Goal: Complete application form

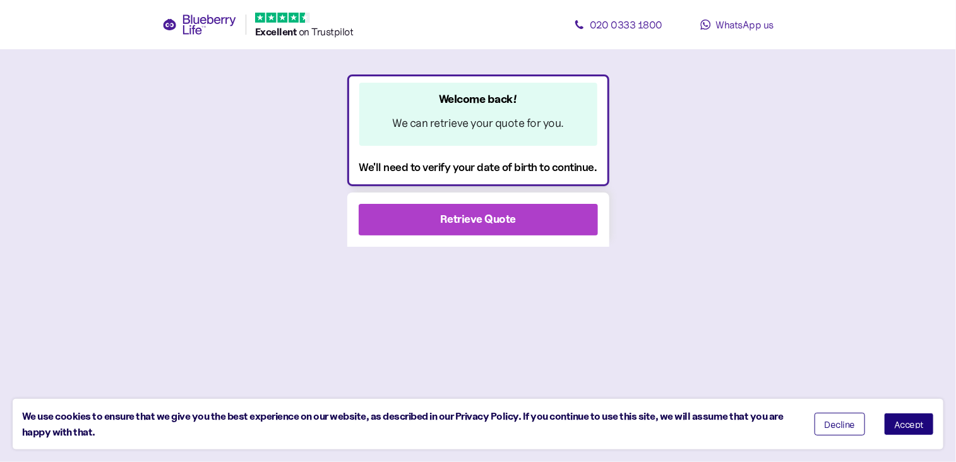
click at [482, 228] on span "Retrieve Quote" at bounding box center [478, 220] width 76 height 30
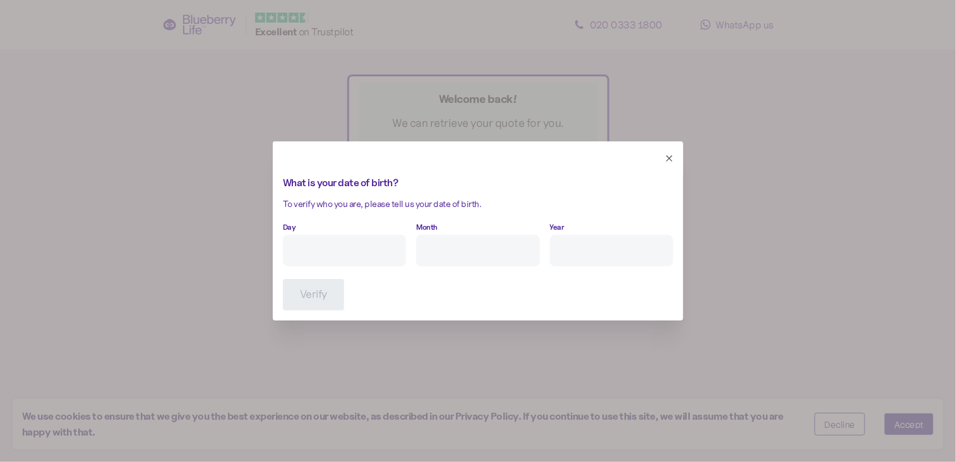
click at [323, 266] on form "What is your date of birth? To verify who you are, please tell us your date of …" at bounding box center [478, 243] width 390 height 135
click at [327, 256] on input "Day" at bounding box center [344, 251] width 123 height 32
type input "1"
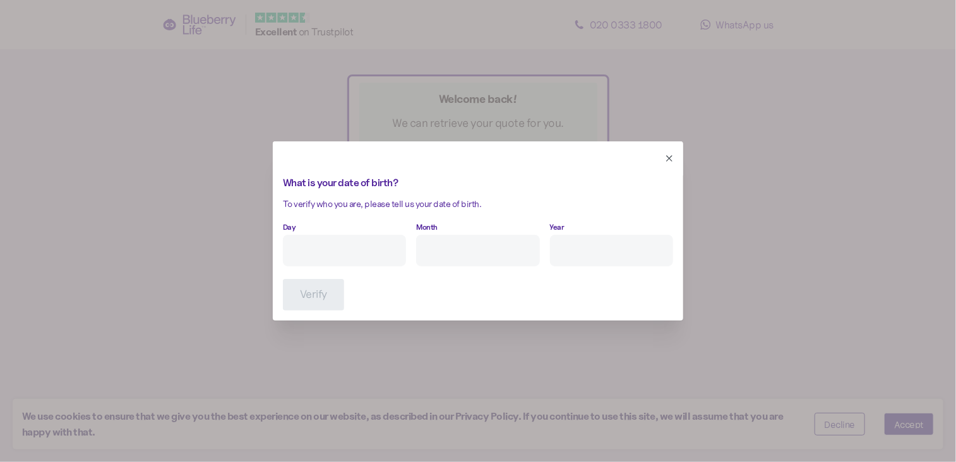
type input "1"
type input "Se"
click at [397, 236] on input "Day" at bounding box center [344, 251] width 123 height 32
type input "1"
click at [672, 155] on icon "button" at bounding box center [669, 158] width 10 height 10
